Goal: Information Seeking & Learning: Find contact information

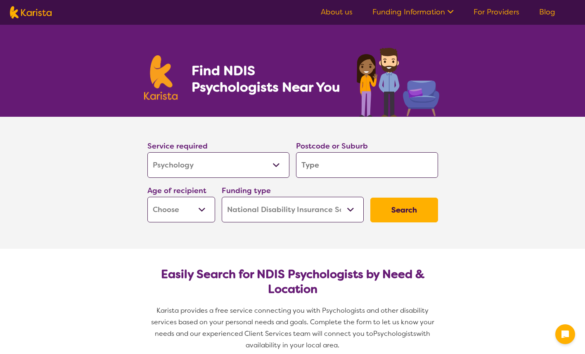
select select "Psychology"
select select "NDIS"
select select "Psychology"
select select "NDIS"
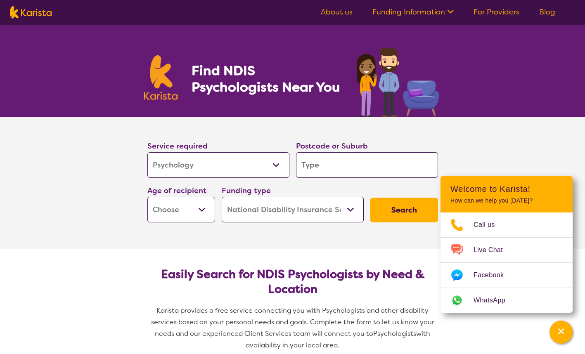
click at [331, 163] on input "search" at bounding box center [367, 165] width 142 height 26
click at [204, 210] on select "Early Childhood - 0 to 9 Child - 10 to 11 Adolescent - 12 to 17 Adult - 18 to 6…" at bounding box center [181, 210] width 68 height 26
select select "AD"
click at [147, 197] on select "Early Childhood - 0 to 9 Child - 10 to 11 Adolescent - 12 to 17 Adult - 18 to 6…" at bounding box center [181, 210] width 68 height 26
select select "AD"
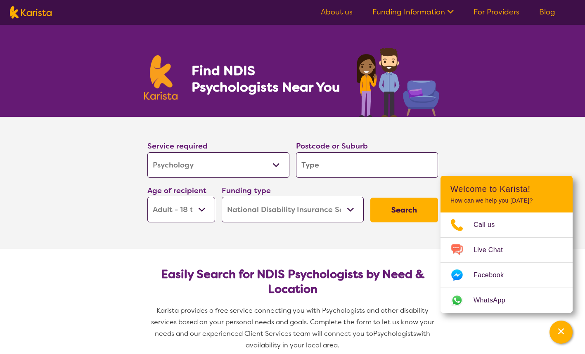
click at [357, 165] on input "search" at bounding box center [367, 165] width 142 height 26
type input "3"
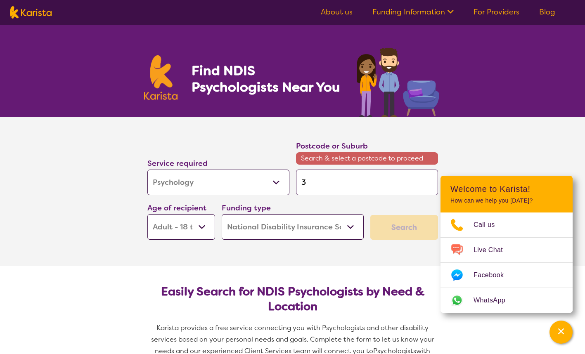
type input "33"
type input "333"
type input "3338"
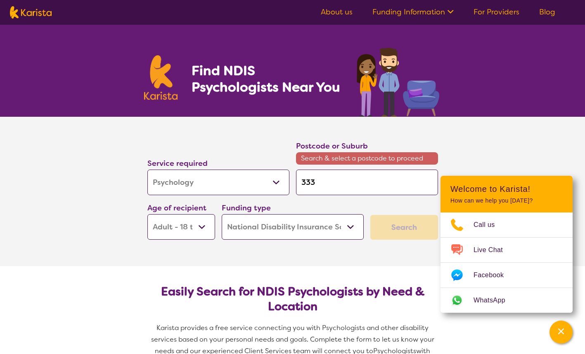
type input "3338"
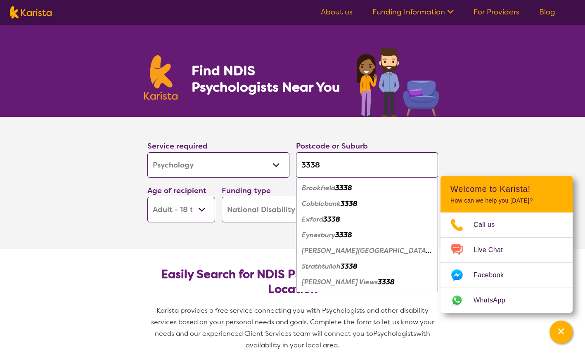
type input "3338"
click at [320, 266] on em "Strathtulloh" at bounding box center [321, 266] width 39 height 9
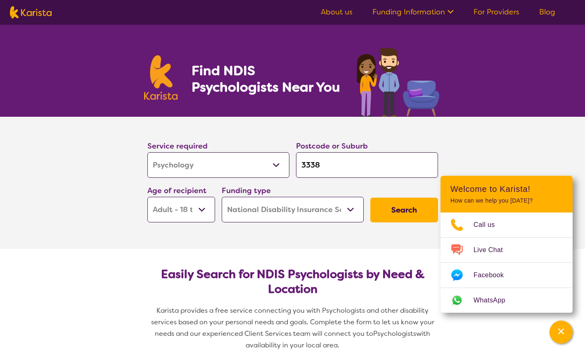
click at [205, 208] on select "Early Childhood - 0 to 9 Child - 10 to 11 Adolescent - 12 to 17 Adult - 18 to 6…" at bounding box center [181, 210] width 68 height 26
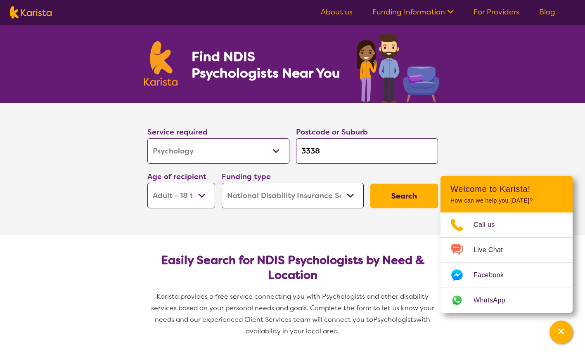
scroll to position [12, 0]
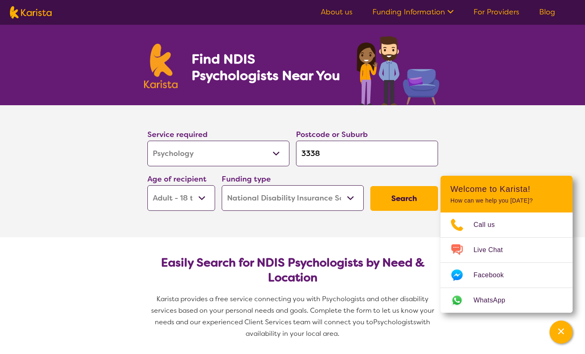
click at [330, 201] on select "Home Care Package (HCP) National Disability Insurance Scheme (NDIS) I don't know" at bounding box center [293, 198] width 142 height 26
click at [222, 185] on select "Home Care Package (HCP) National Disability Insurance Scheme (NDIS) I don't know" at bounding box center [293, 198] width 142 height 26
click at [402, 196] on button "Search" at bounding box center [404, 198] width 68 height 25
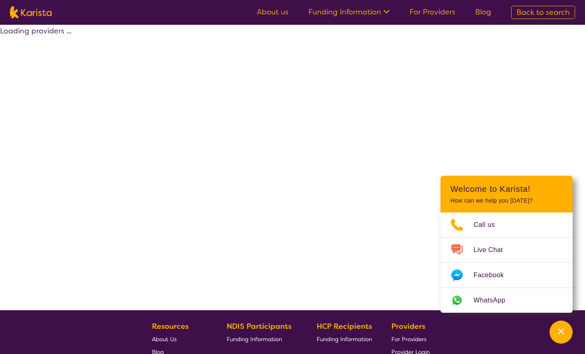
select select "by_score"
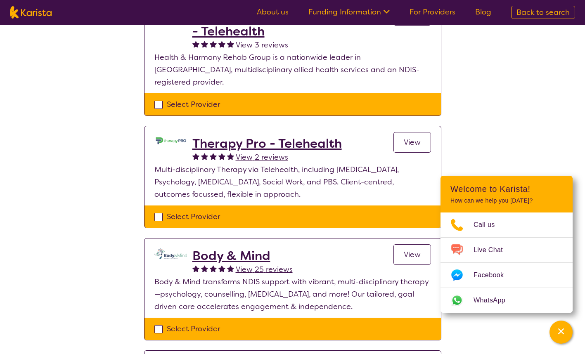
scroll to position [482, 0]
